Goal: Book appointment/travel/reservation

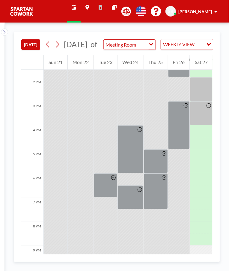
scroll to position [328, 0]
click at [132, 167] on div at bounding box center [131, 149] width 26 height 48
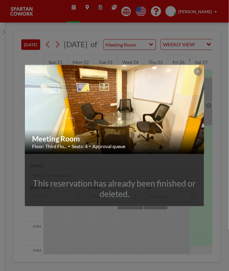
click at [198, 71] on icon at bounding box center [198, 71] width 2 height 2
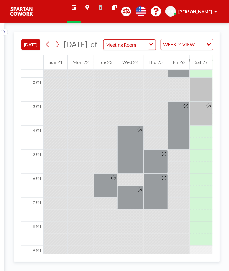
click at [157, 173] on div at bounding box center [156, 161] width 24 height 24
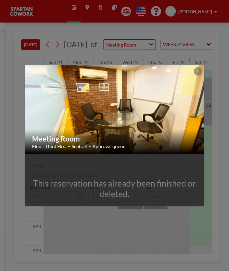
click at [201, 69] on button at bounding box center [198, 71] width 8 height 8
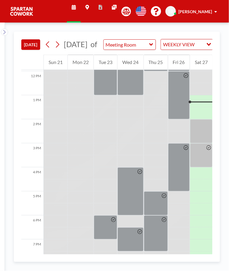
scroll to position [286, 0]
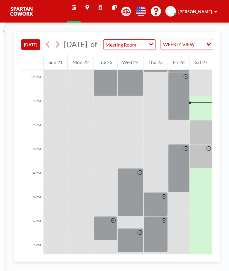
click at [205, 142] on div at bounding box center [201, 132] width 22 height 24
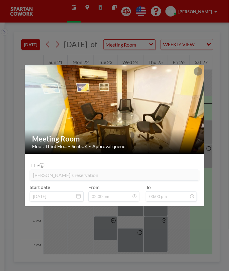
click at [201, 72] on button at bounding box center [198, 71] width 8 height 8
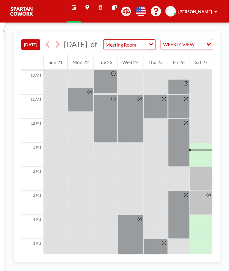
scroll to position [238, 0]
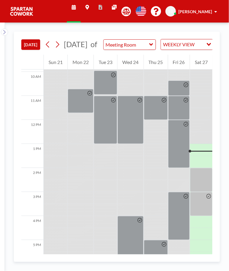
click at [202, 181] on div at bounding box center [201, 180] width 22 height 24
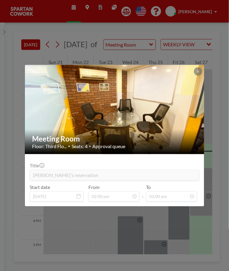
click at [198, 71] on icon at bounding box center [198, 71] width 2 height 2
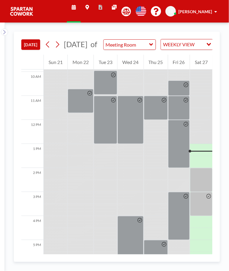
click at [202, 141] on div at bounding box center [201, 138] width 22 height 12
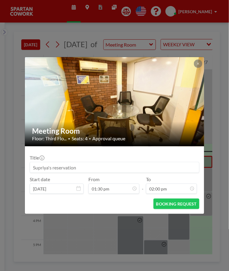
click at [202, 63] on button at bounding box center [198, 63] width 8 height 8
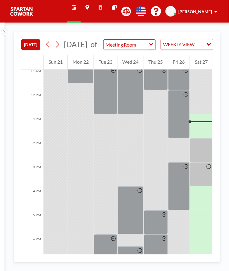
scroll to position [268, 0]
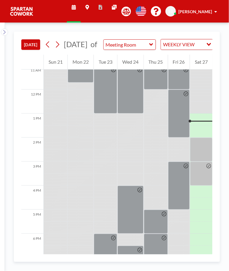
click at [202, 125] on div at bounding box center [201, 119] width 22 height 12
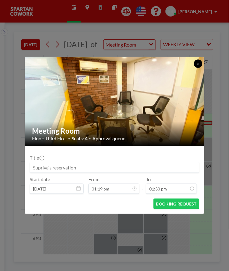
click at [199, 64] on icon at bounding box center [198, 64] width 4 height 4
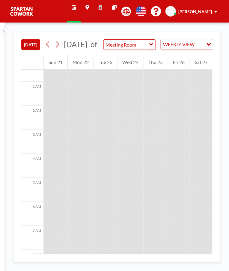
scroll to position [0, 0]
click at [190, 202] on div at bounding box center [179, 196] width 22 height 12
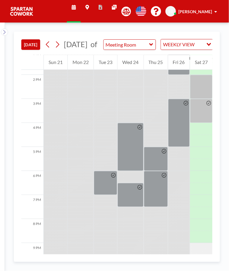
scroll to position [370, 0]
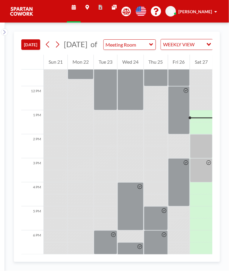
scroll to position [300, 0]
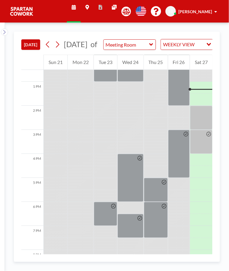
click at [202, 124] on div at bounding box center [201, 118] width 22 height 24
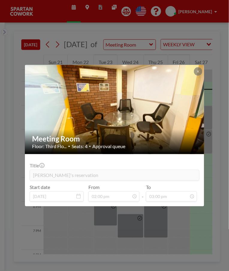
click at [198, 71] on icon at bounding box center [198, 71] width 2 height 2
